Goal: Information Seeking & Learning: Learn about a topic

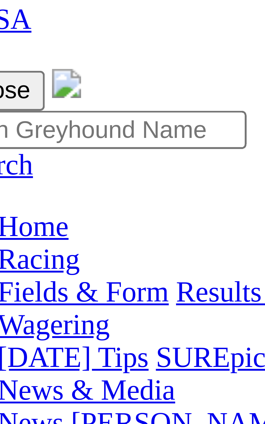
click at [38, 192] on div "R1 8:06am" at bounding box center [132, 194] width 261 height 5
